Goal: Find specific page/section: Find specific page/section

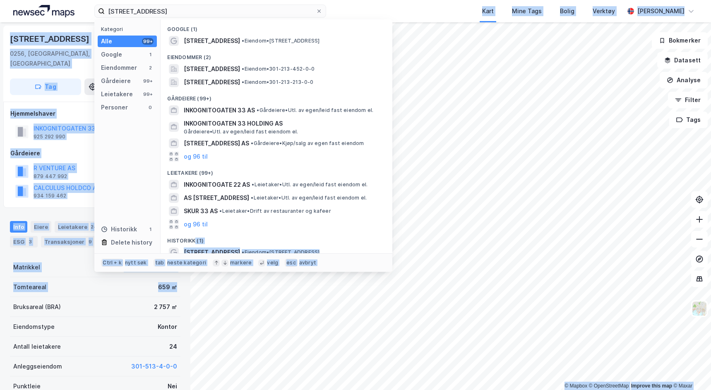
click at [187, 285] on div "[STREET_ADDRESS] Kategori Alle 99+ Google 1 Eiendommer 2 Gårdeiere 99+ Leietake…" at bounding box center [355, 195] width 711 height 390
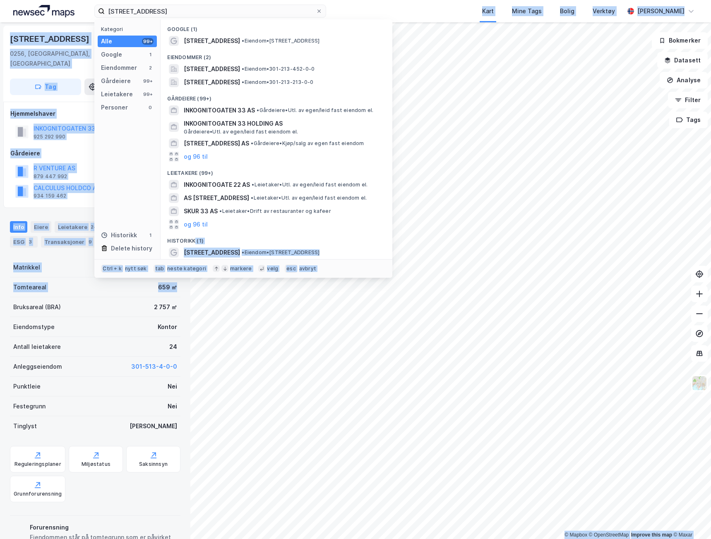
click at [25, 17] on img at bounding box center [43, 11] width 61 height 12
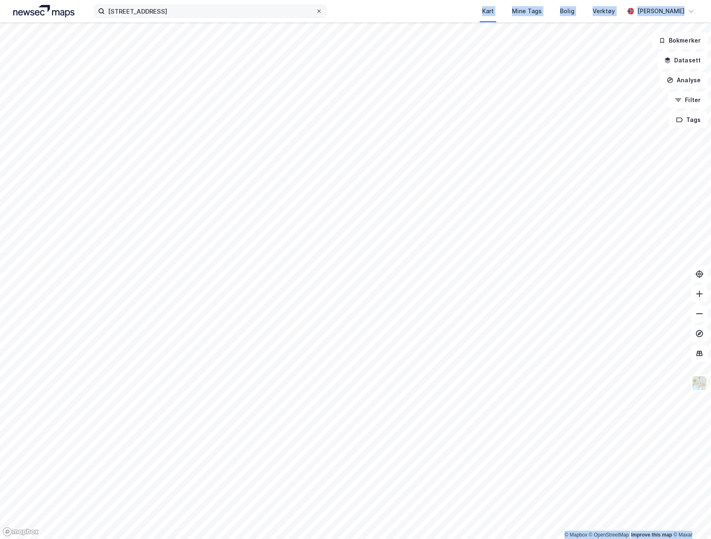
click at [316, 11] on span at bounding box center [319, 11] width 7 height 7
click at [316, 11] on input "[STREET_ADDRESS]" at bounding box center [210, 11] width 211 height 12
